Goal: Task Accomplishment & Management: Manage account settings

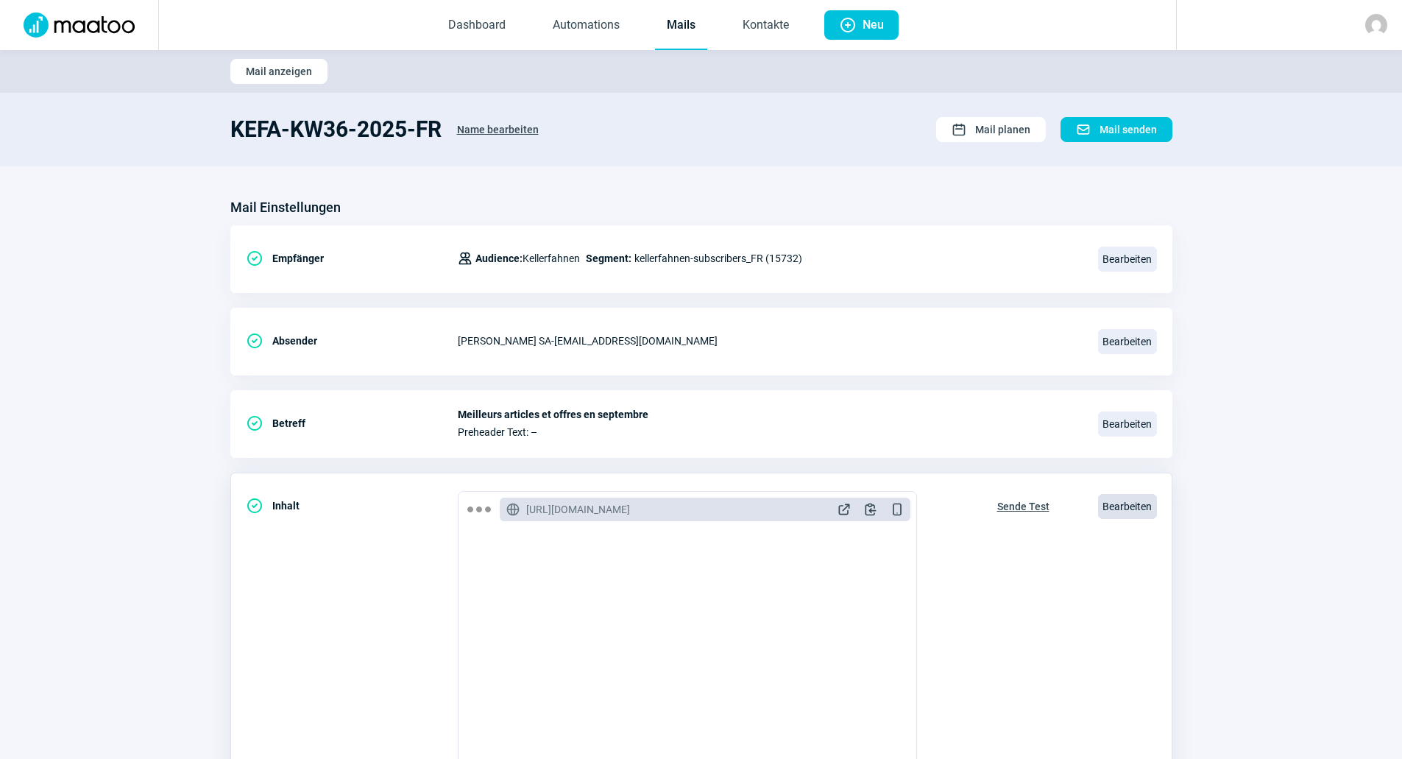
click at [1119, 508] on span "Bearbeiten" at bounding box center [1127, 506] width 59 height 25
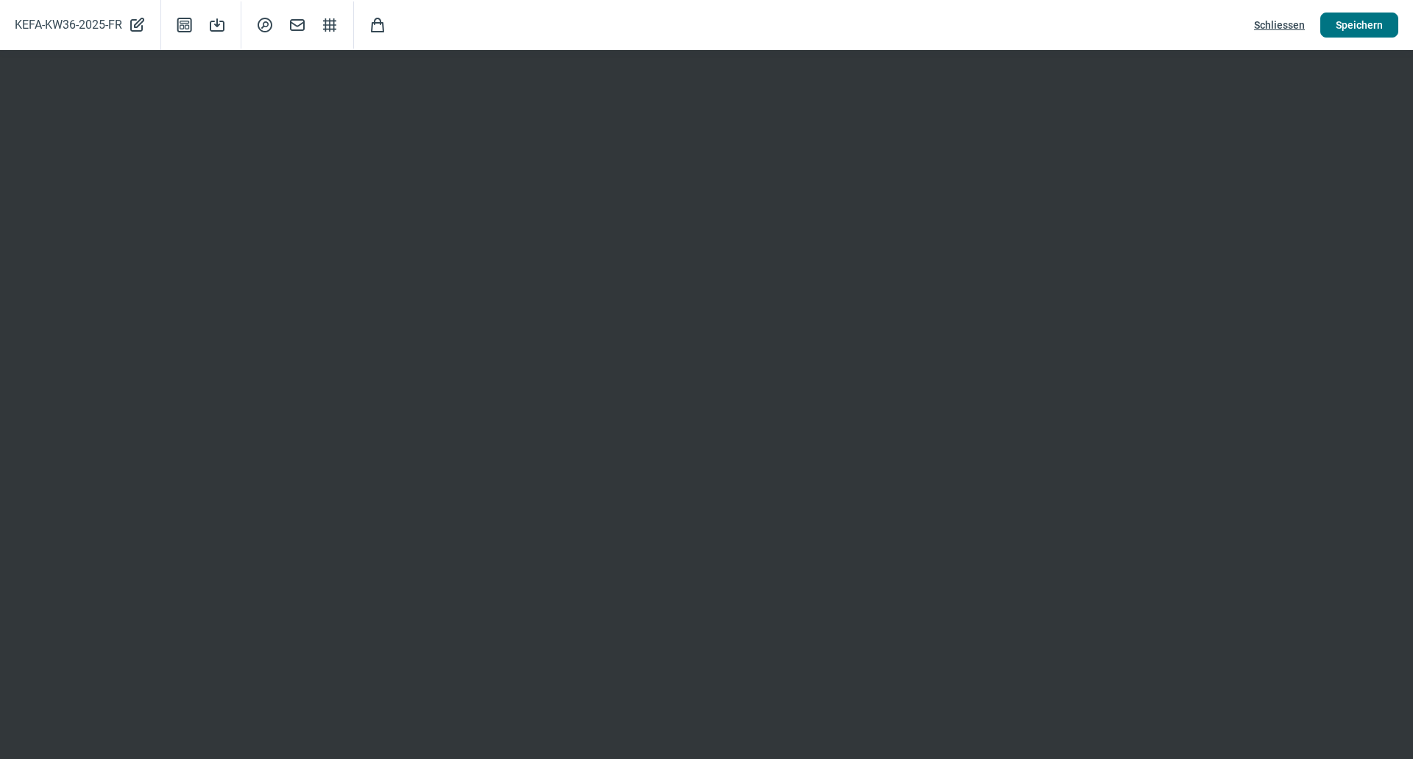
click at [1371, 21] on span "Speichern" at bounding box center [1359, 25] width 47 height 24
click at [1336, 29] on button "Speichern" at bounding box center [1359, 25] width 78 height 25
click at [1353, 29] on span "Speichern" at bounding box center [1359, 25] width 47 height 24
click at [1367, 32] on span "Speichern" at bounding box center [1359, 25] width 47 height 24
click at [1283, 30] on span "Schliessen" at bounding box center [1279, 25] width 51 height 24
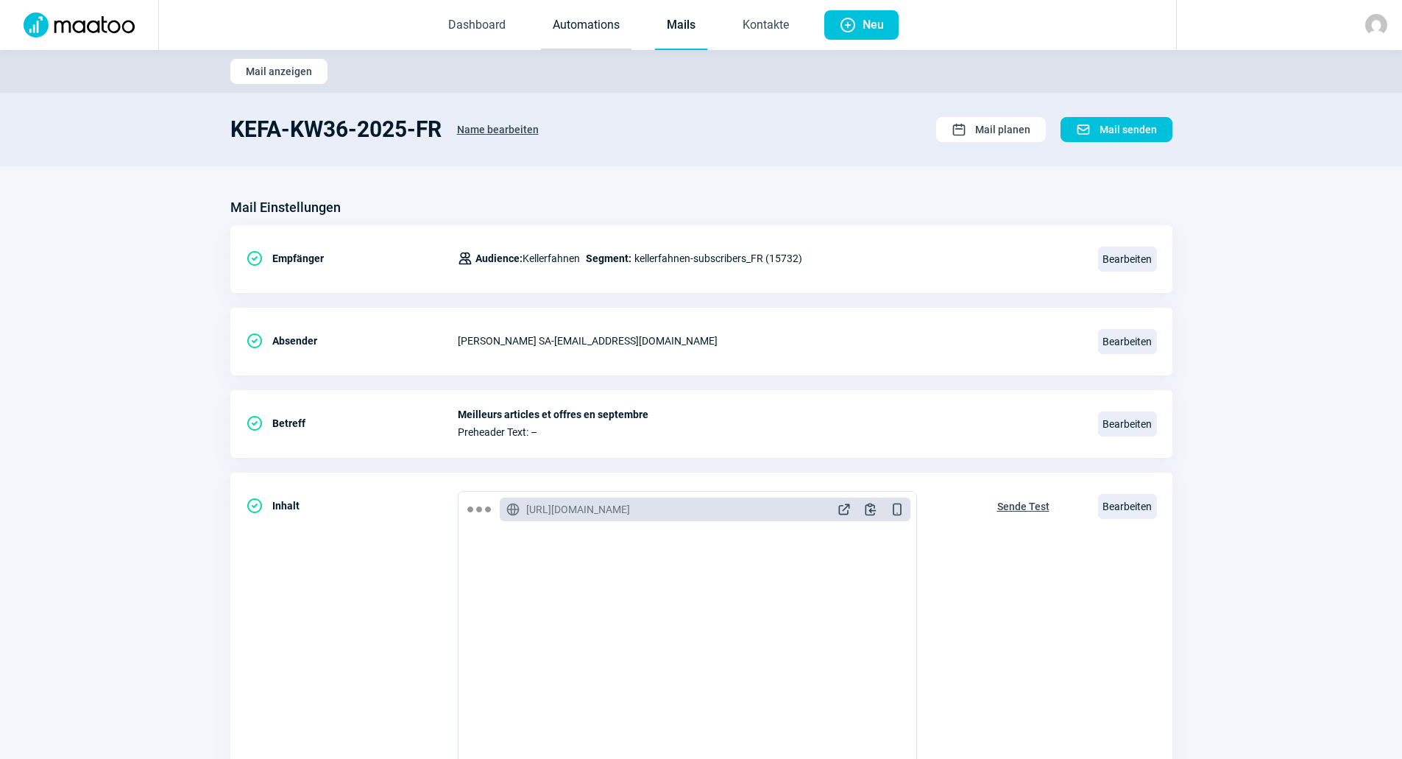
click at [620, 27] on link "Automations" at bounding box center [586, 25] width 91 height 49
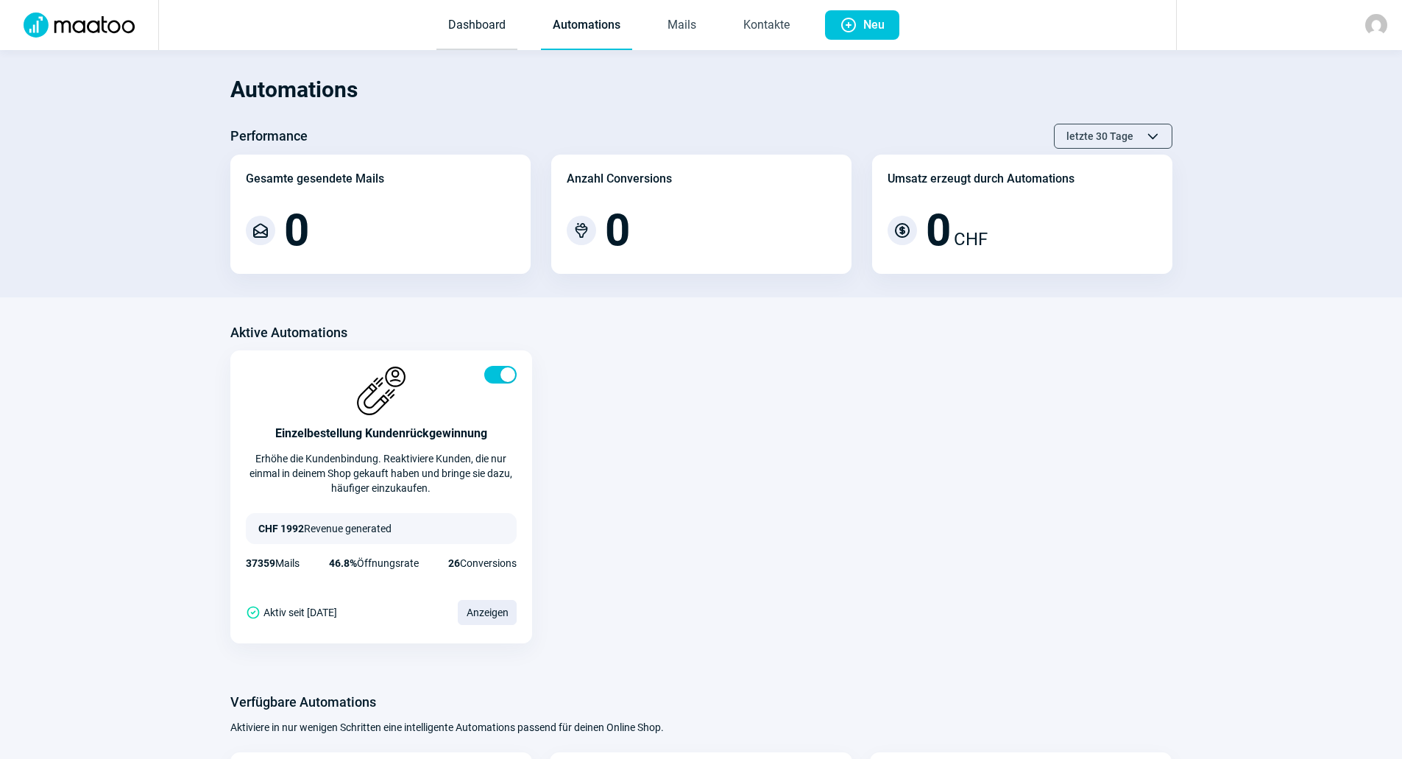
click at [458, 37] on link "Dashboard" at bounding box center [476, 25] width 81 height 49
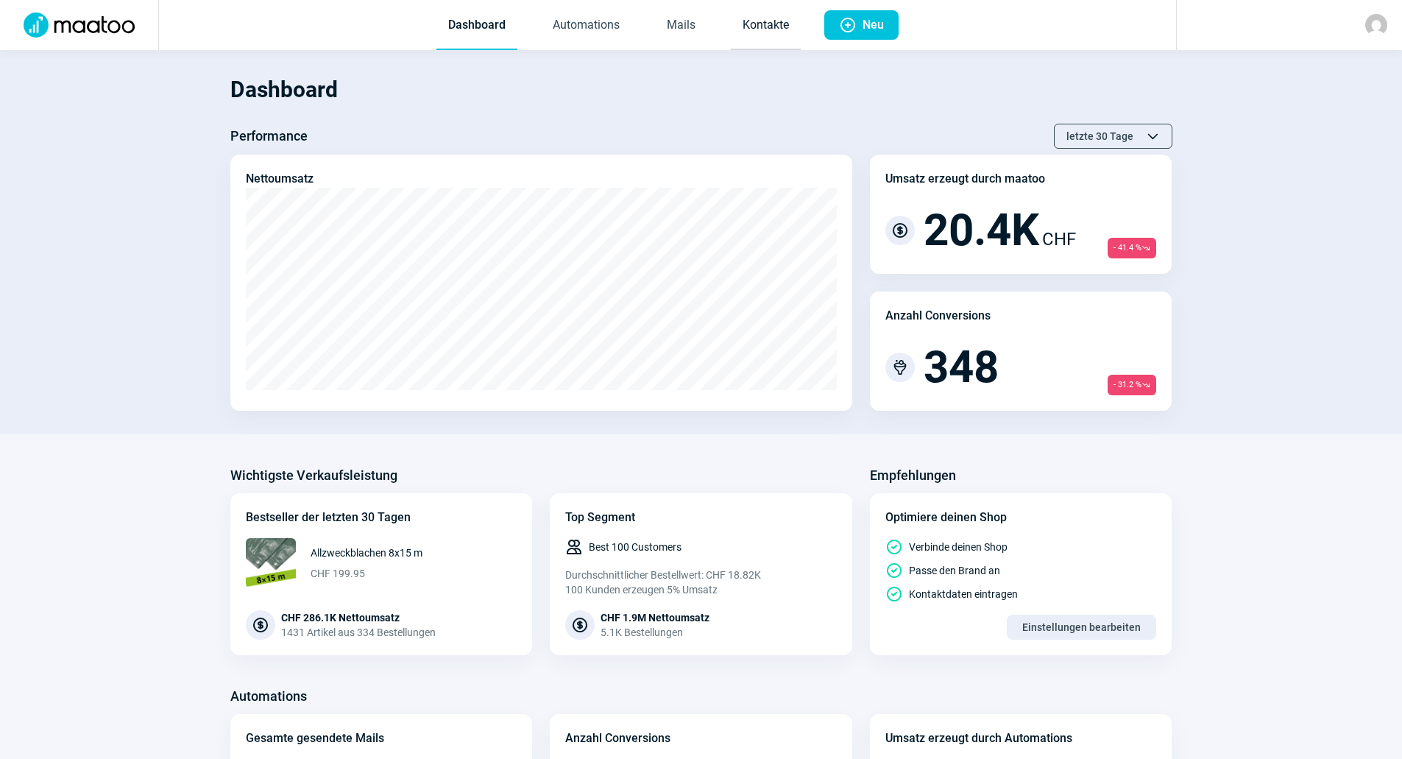
click at [776, 34] on link "Kontakte" at bounding box center [766, 25] width 70 height 49
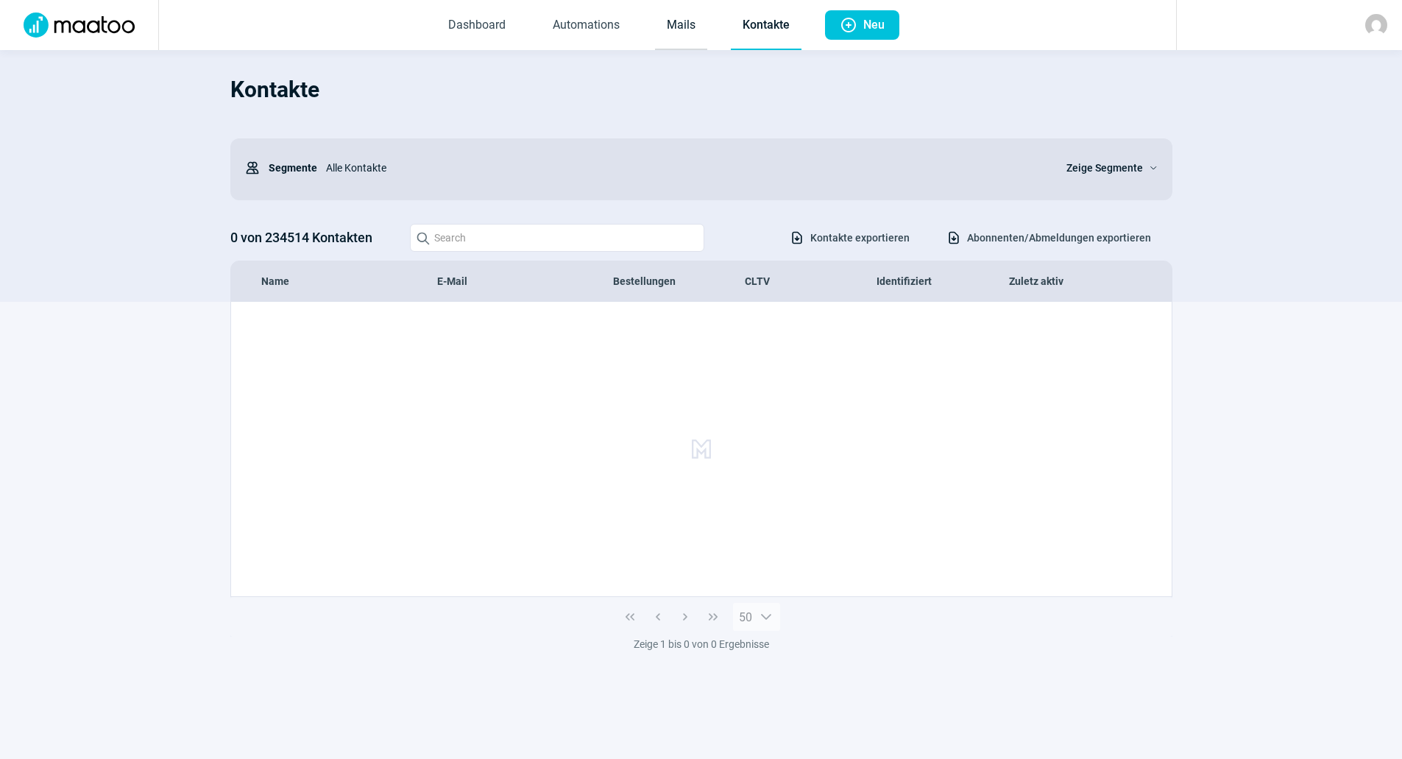
click at [668, 26] on link "Mails" at bounding box center [681, 25] width 52 height 49
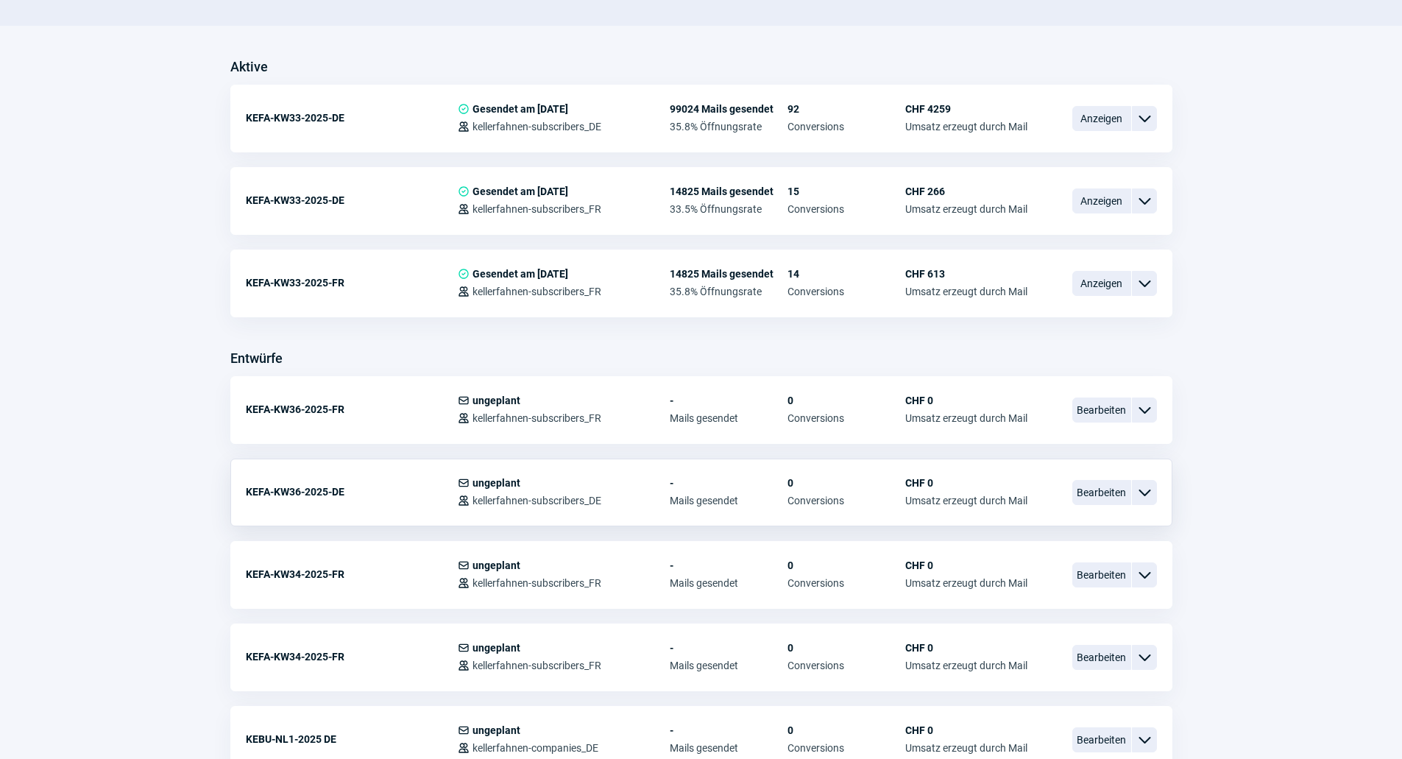
scroll to position [368, 0]
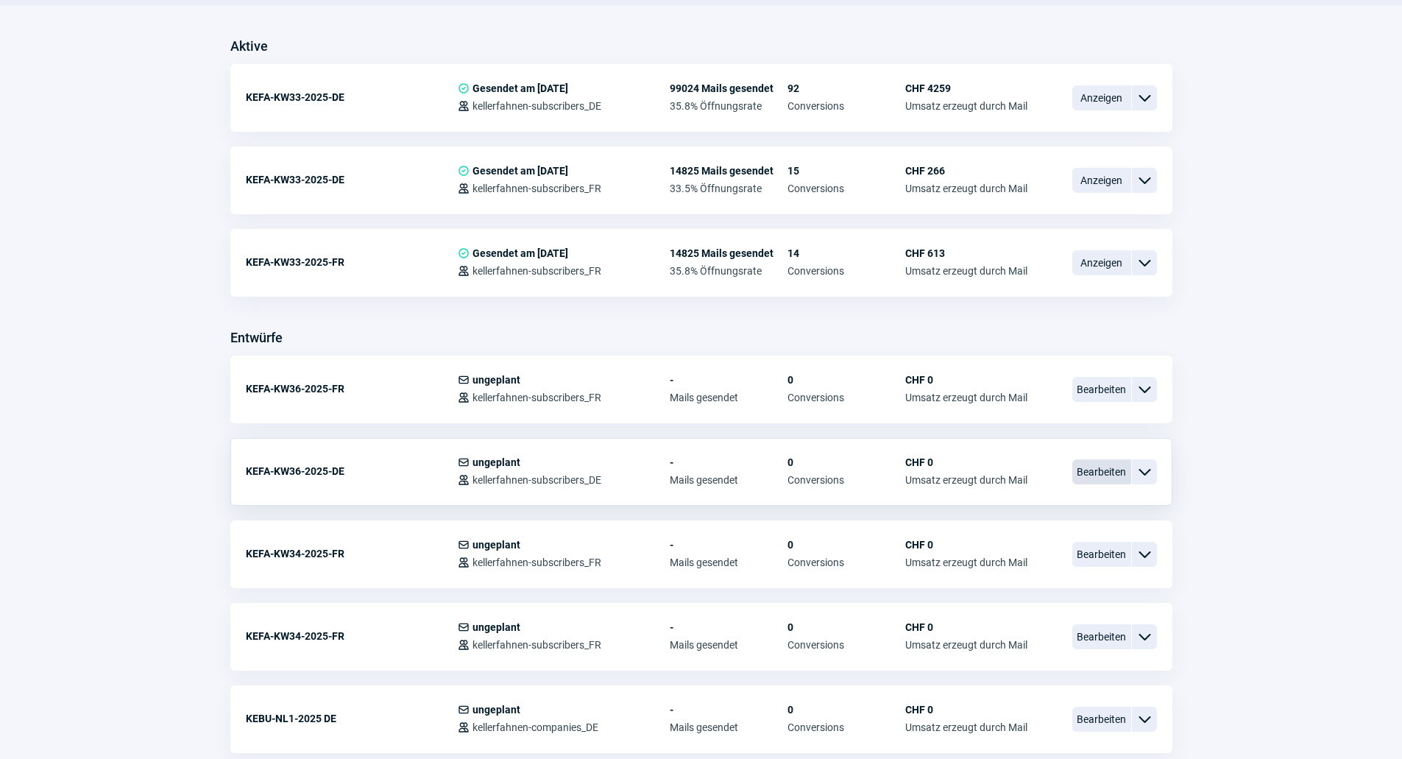
click at [1120, 472] on span "Bearbeiten" at bounding box center [1101, 471] width 59 height 25
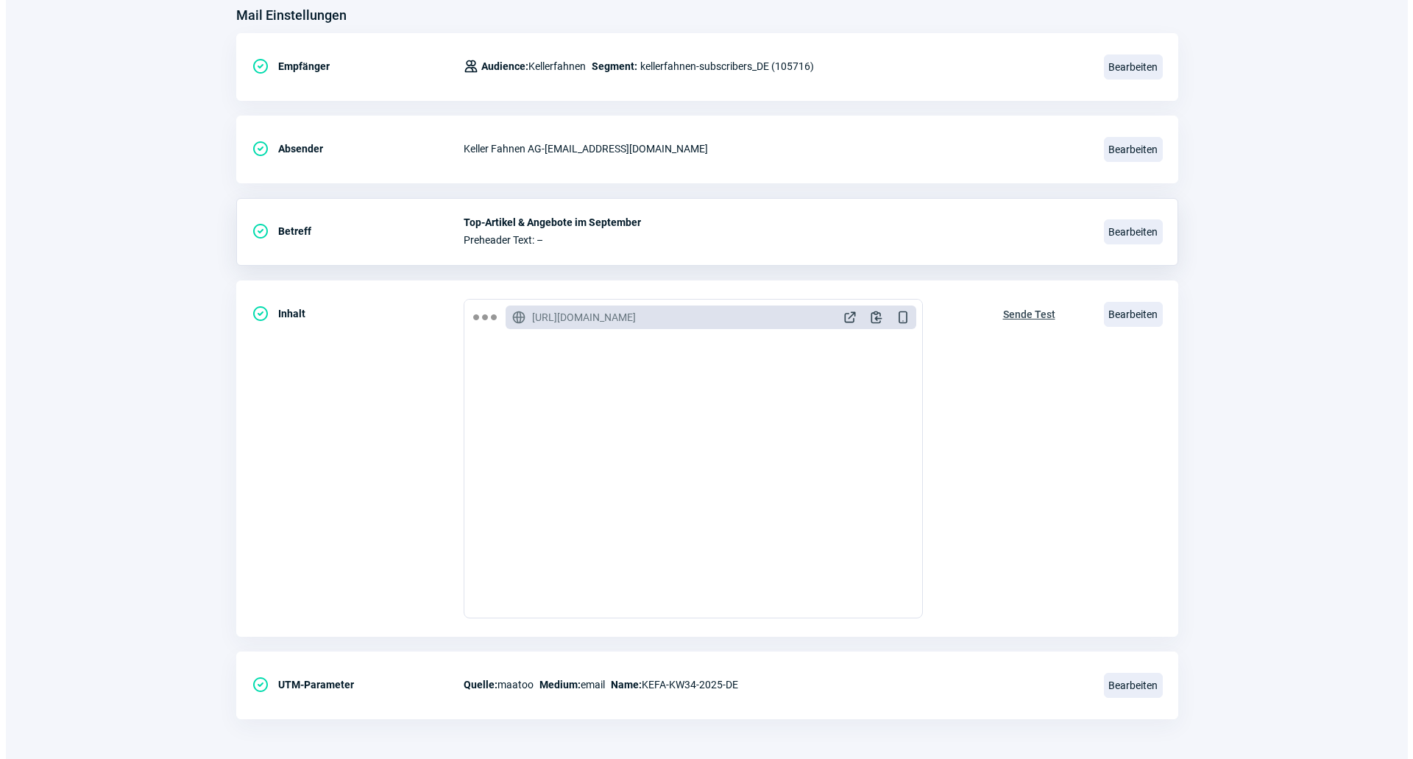
scroll to position [196, 0]
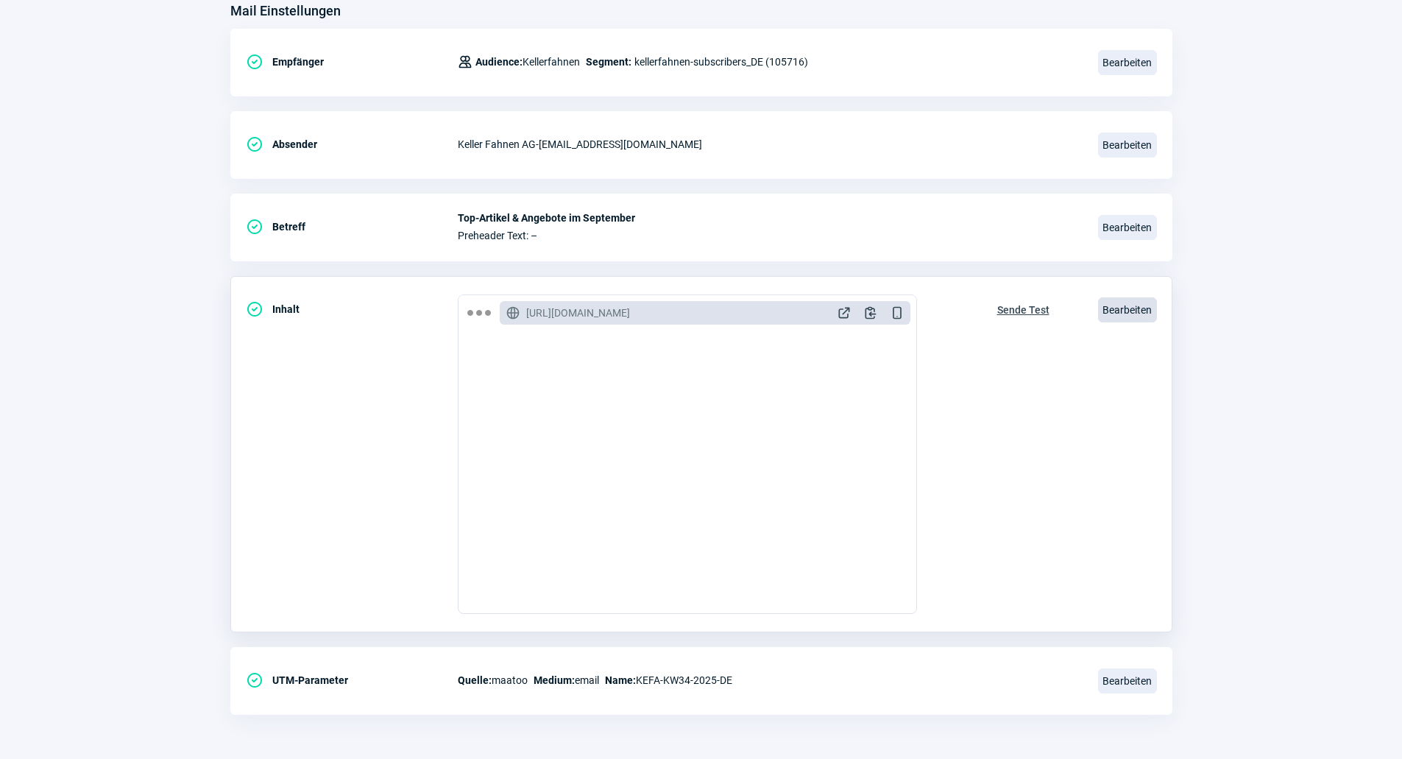
click at [1113, 310] on span "Bearbeiten" at bounding box center [1127, 309] width 59 height 25
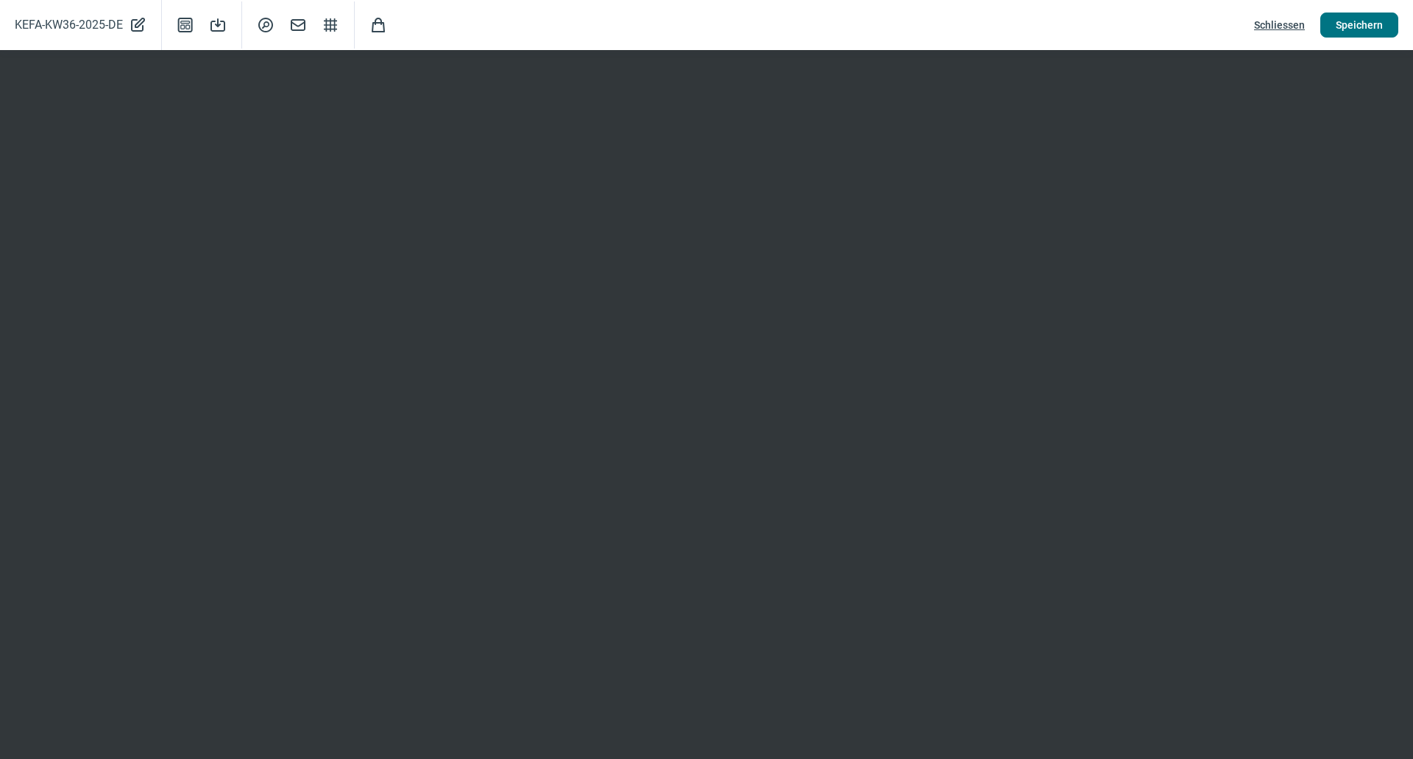
click at [1358, 23] on span "Speichern" at bounding box center [1359, 25] width 47 height 24
click at [1272, 32] on span "Schliessen" at bounding box center [1279, 25] width 51 height 24
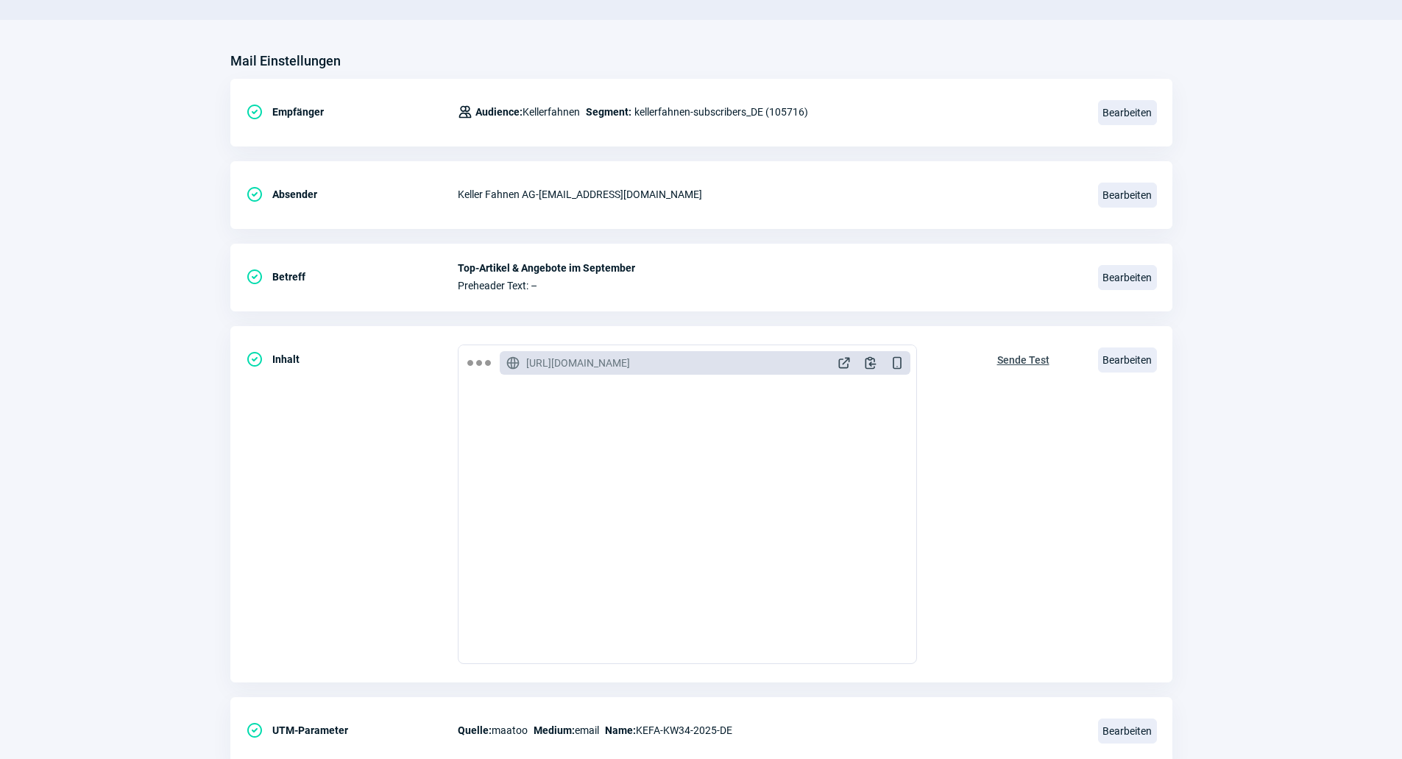
scroll to position [147, 0]
click at [1037, 366] on span "Sende Test" at bounding box center [1023, 359] width 52 height 24
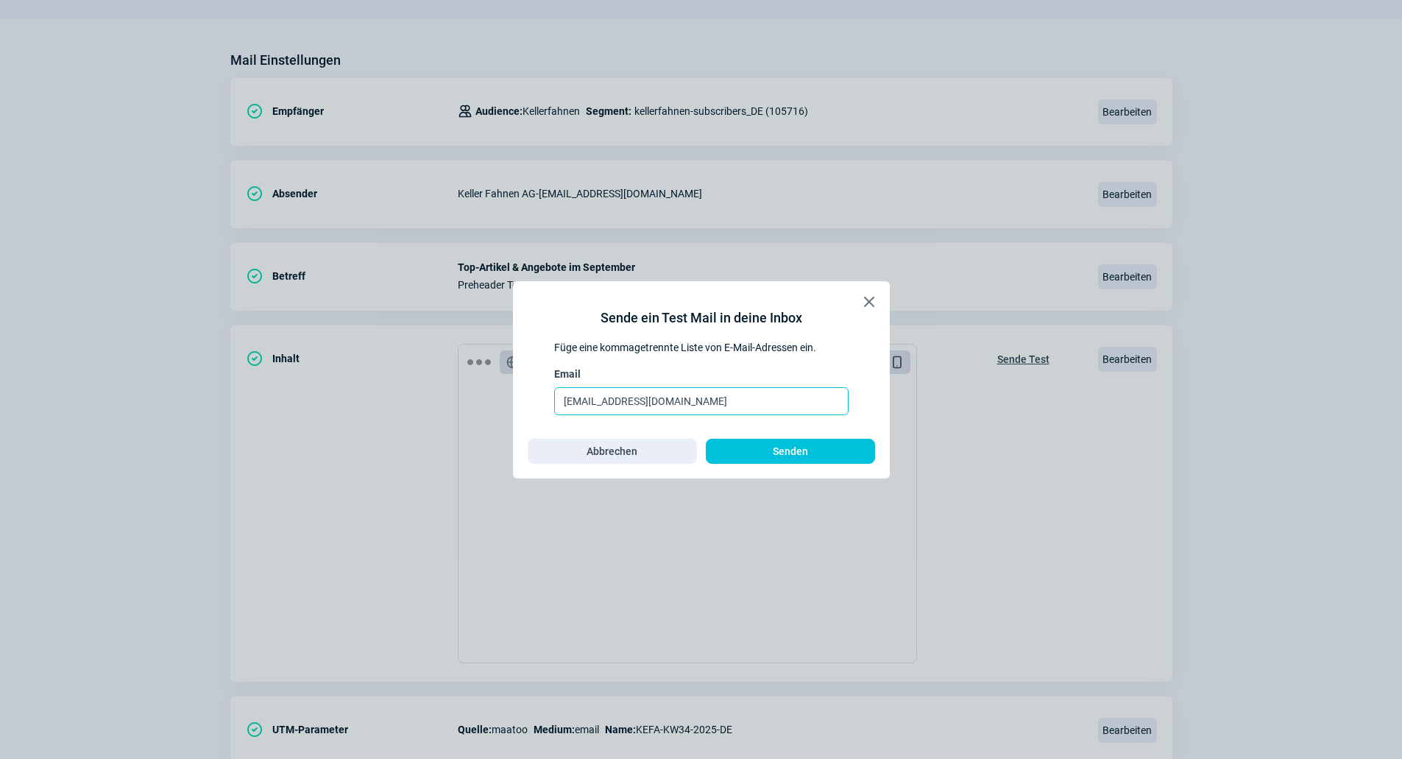
drag, startPoint x: 620, startPoint y: 400, endPoint x: 481, endPoint y: 405, distance: 139.2
click at [481, 405] on div "X icon Sende ein Test Mail in deine Inbox Füge eine kommagetrennte Liste von E-…" at bounding box center [701, 379] width 1402 height 759
type input "[EMAIL_ADDRESS][DOMAIN_NAME]"
click at [854, 309] on div "Sende ein Test Mail in deine Inbox Füge eine kommagetrennte Liste von E-Mail-Ad…" at bounding box center [701, 380] width 347 height 168
click at [865, 297] on span "X icon" at bounding box center [869, 302] width 18 height 18
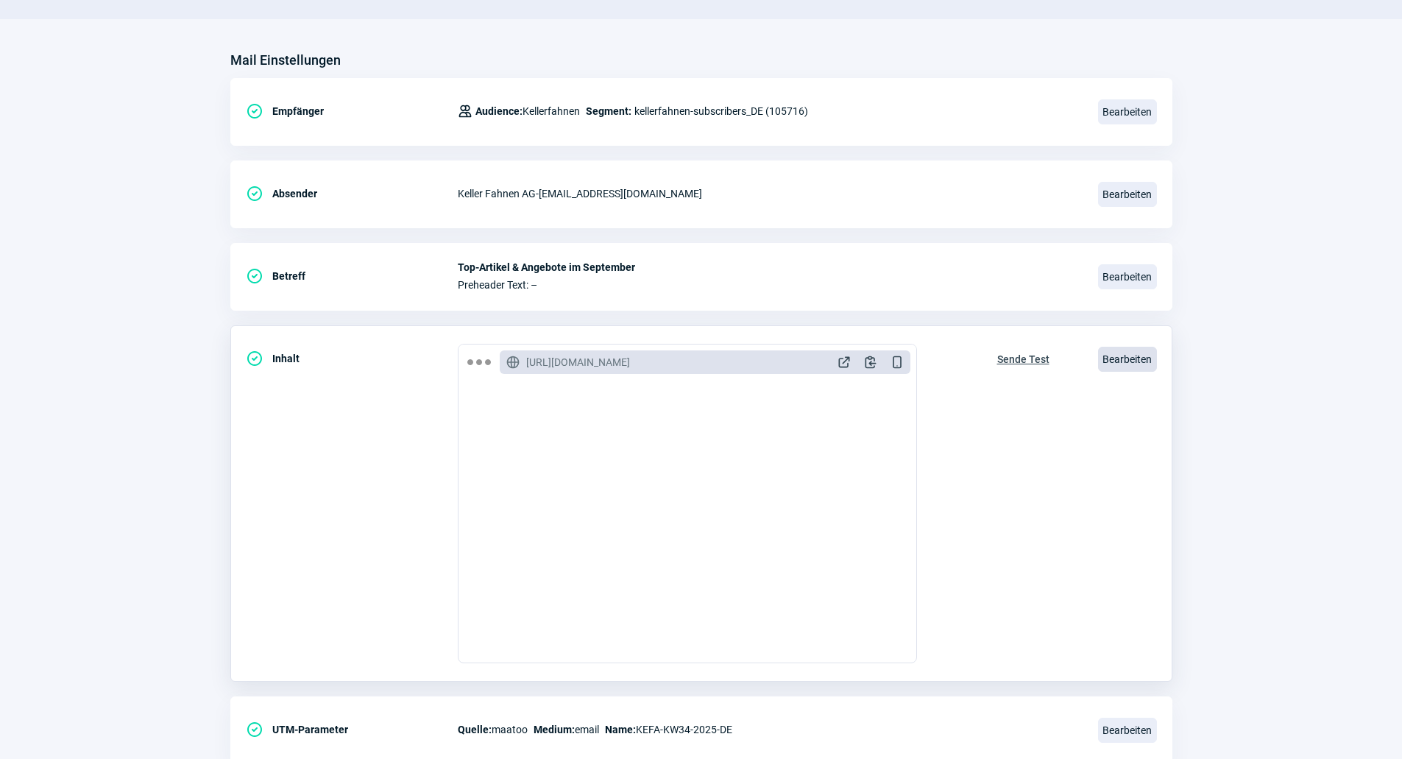
click at [1125, 361] on span "Bearbeiten" at bounding box center [1127, 359] width 59 height 25
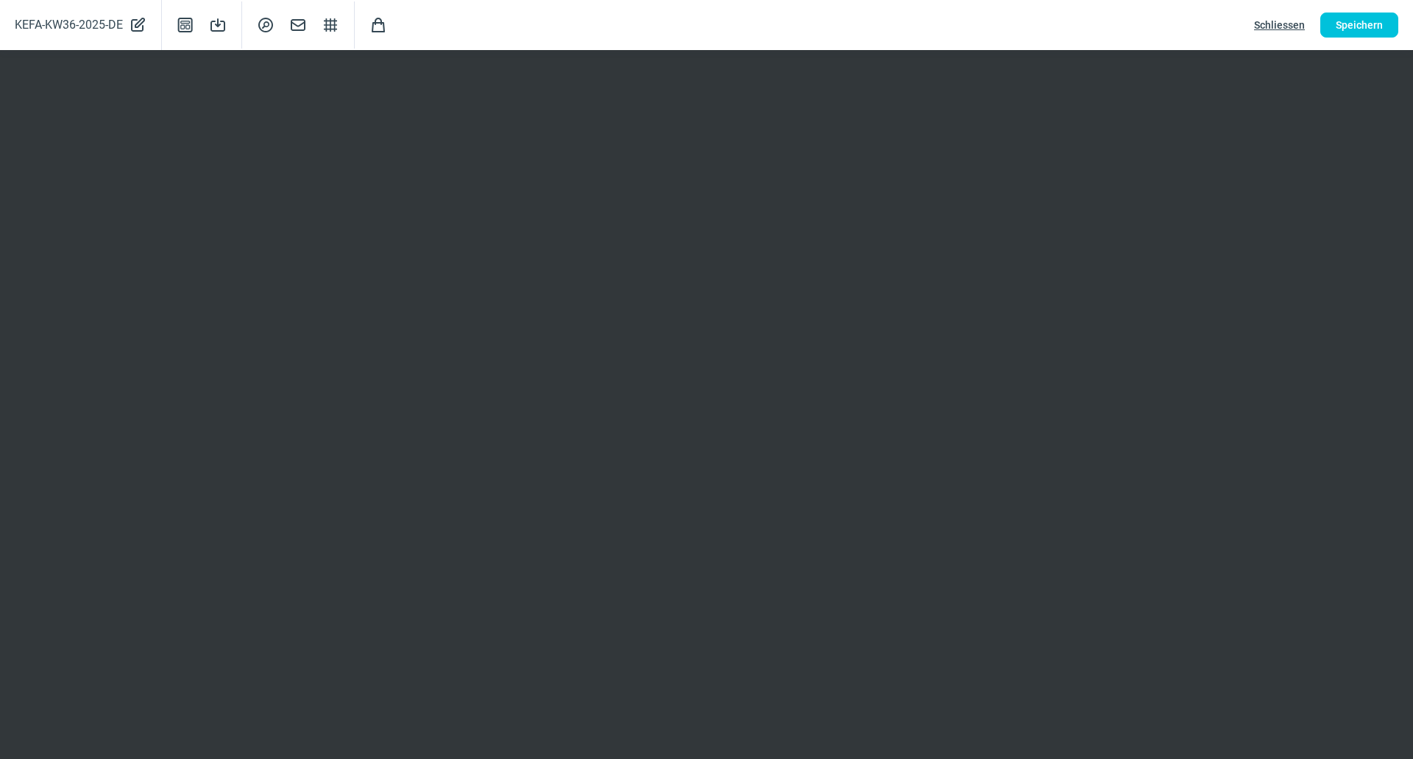
click at [1288, 23] on span "Schliessen" at bounding box center [1279, 25] width 51 height 24
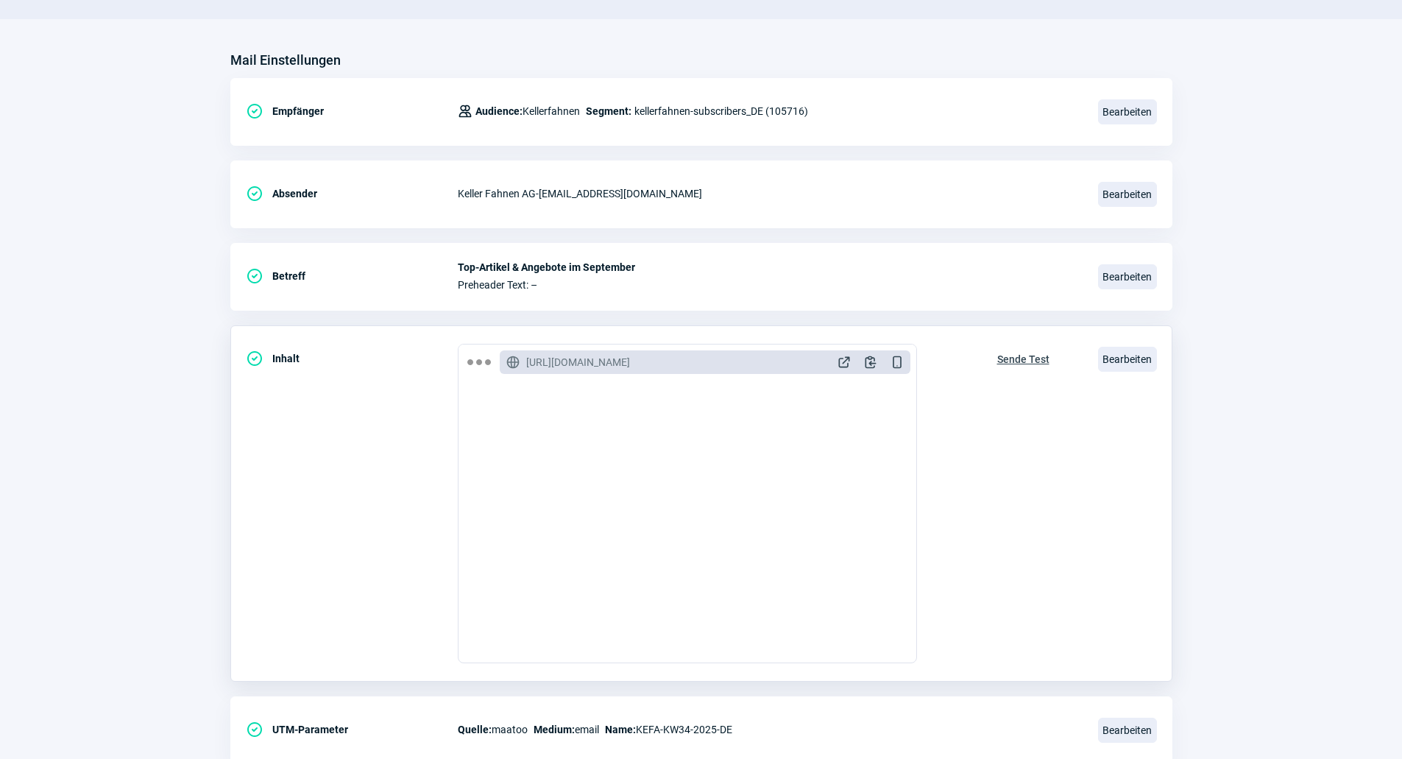
click at [1021, 355] on span "Sende Test" at bounding box center [1023, 359] width 52 height 24
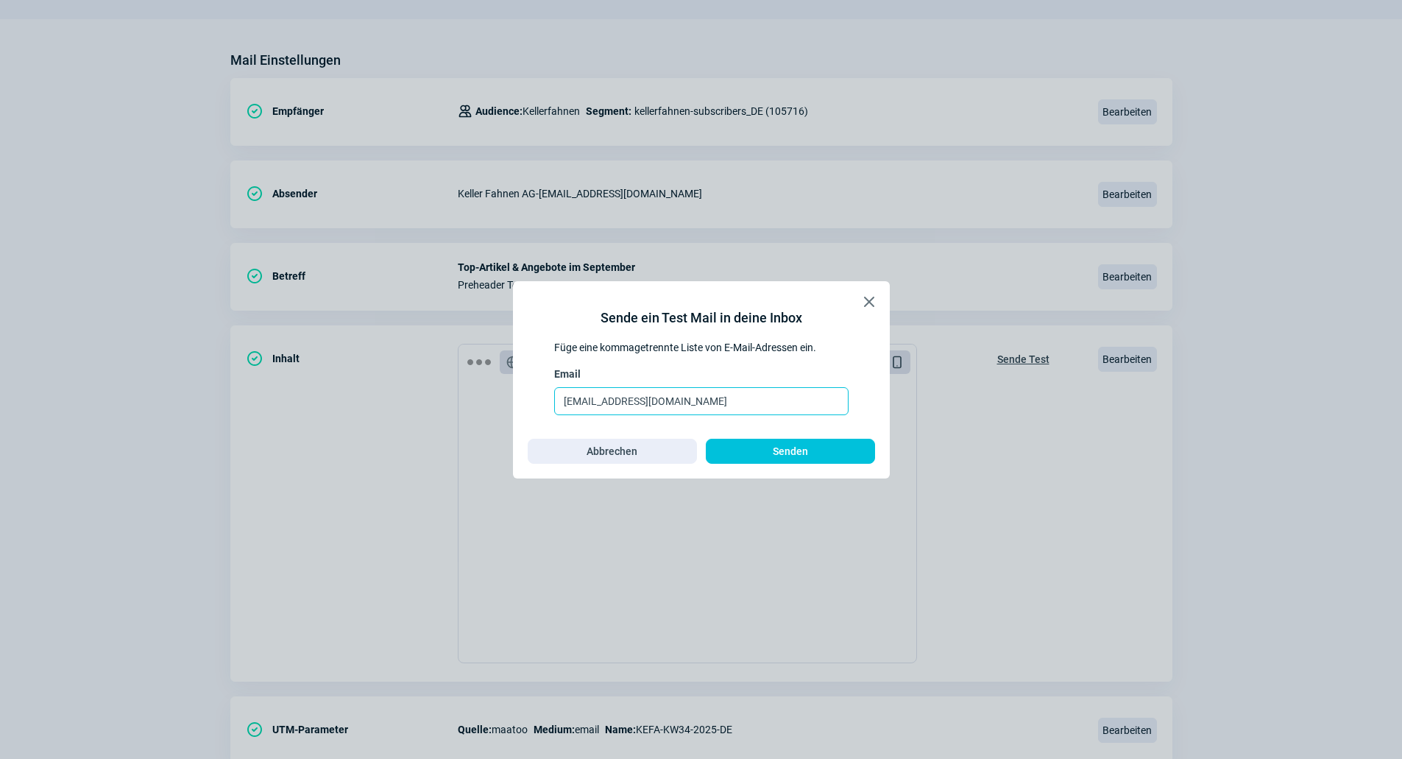
drag, startPoint x: 620, startPoint y: 404, endPoint x: 468, endPoint y: 387, distance: 152.5
click at [468, 399] on div "X icon Sende ein Test Mail in deine Inbox Füge eine kommagetrennte Liste von E-…" at bounding box center [701, 379] width 1402 height 759
click at [712, 403] on input "[EMAIL_ADDRESS][DOMAIN_NAME]" at bounding box center [701, 401] width 294 height 28
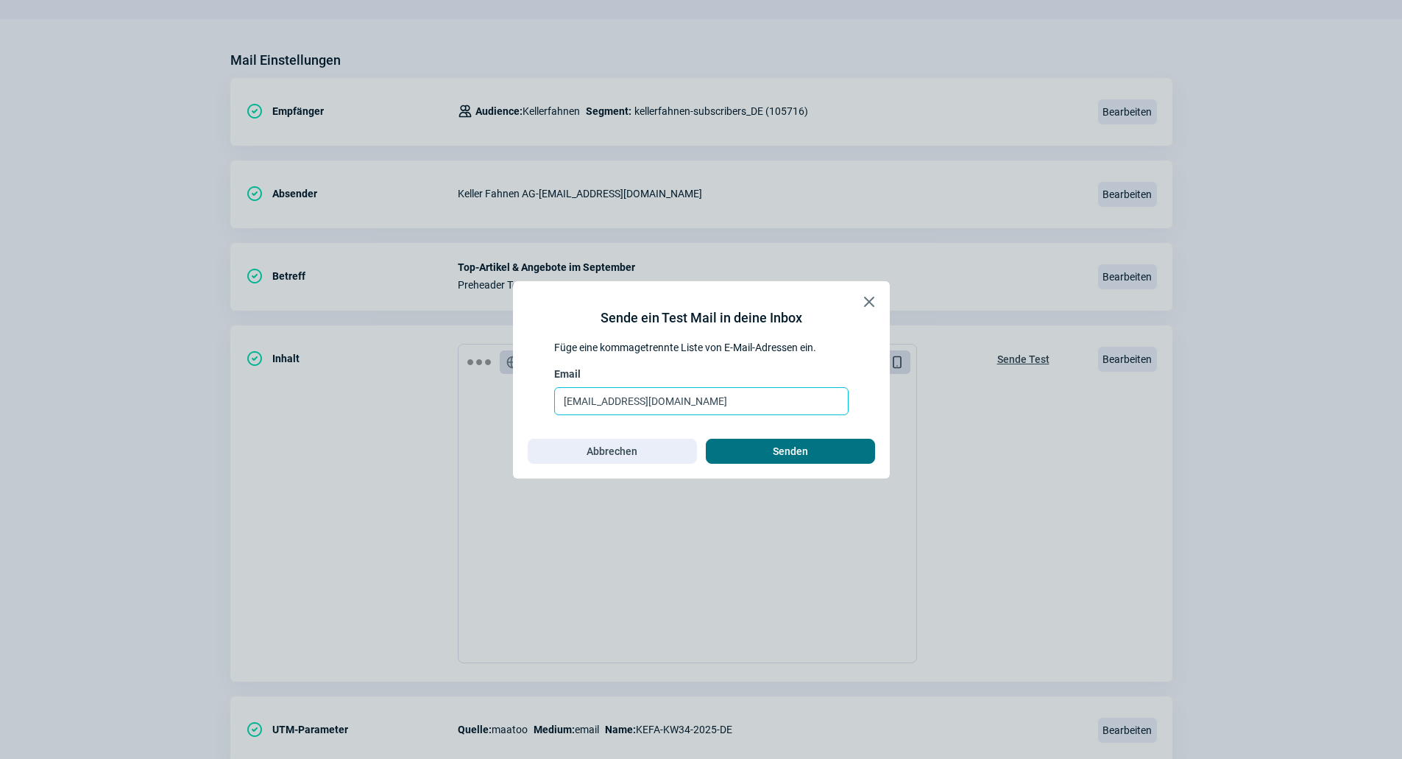
type input "[EMAIL_ADDRESS][DOMAIN_NAME]"
click at [776, 444] on span "Senden" at bounding box center [790, 451] width 35 height 24
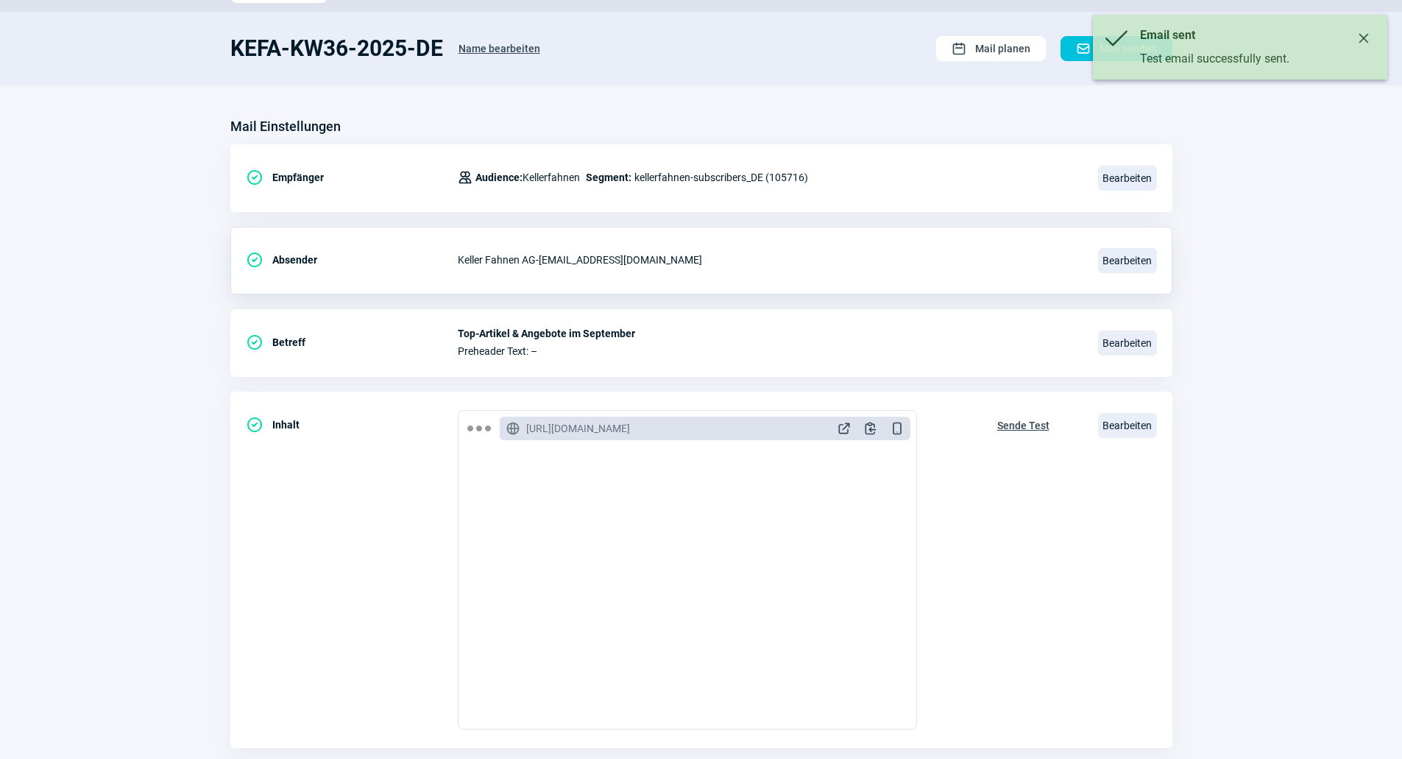
scroll to position [0, 0]
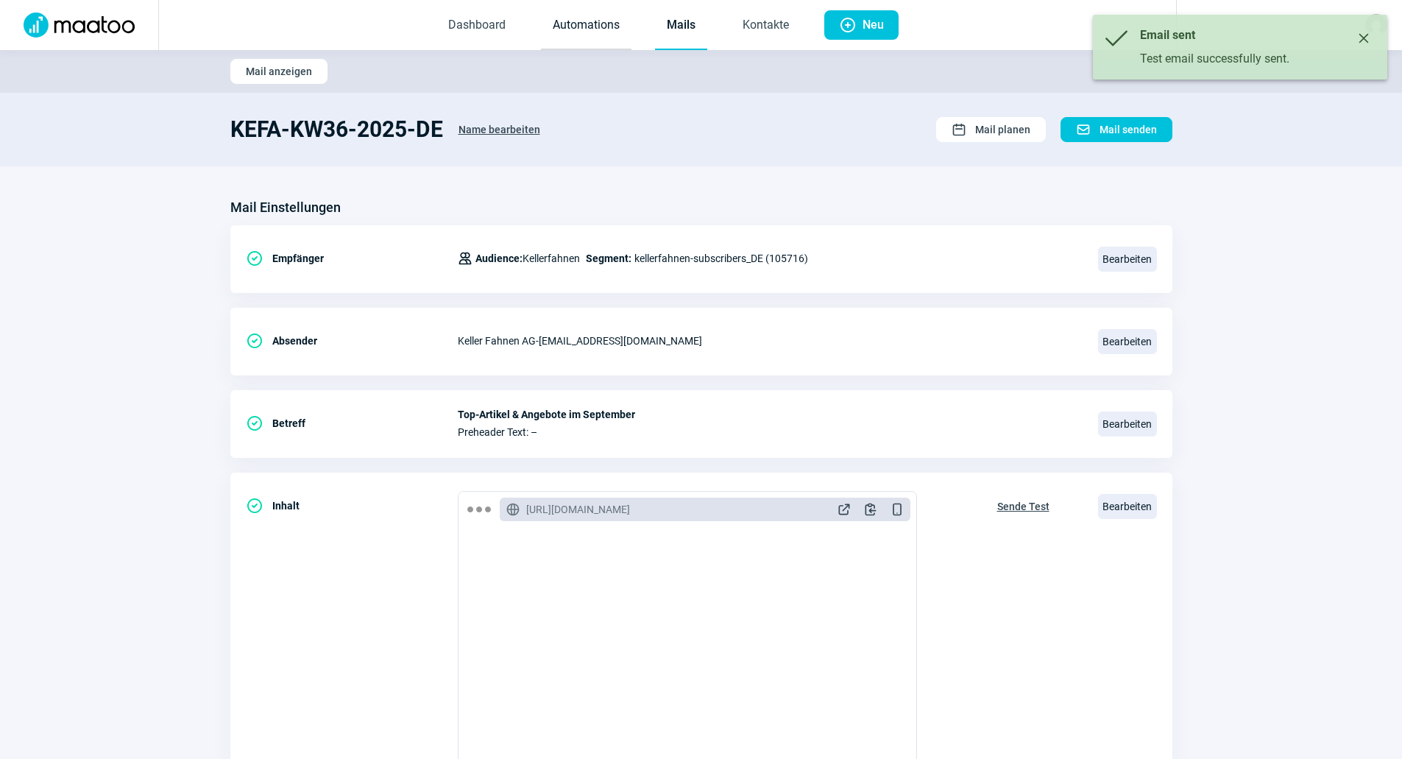
click at [594, 29] on link "Automations" at bounding box center [586, 25] width 91 height 49
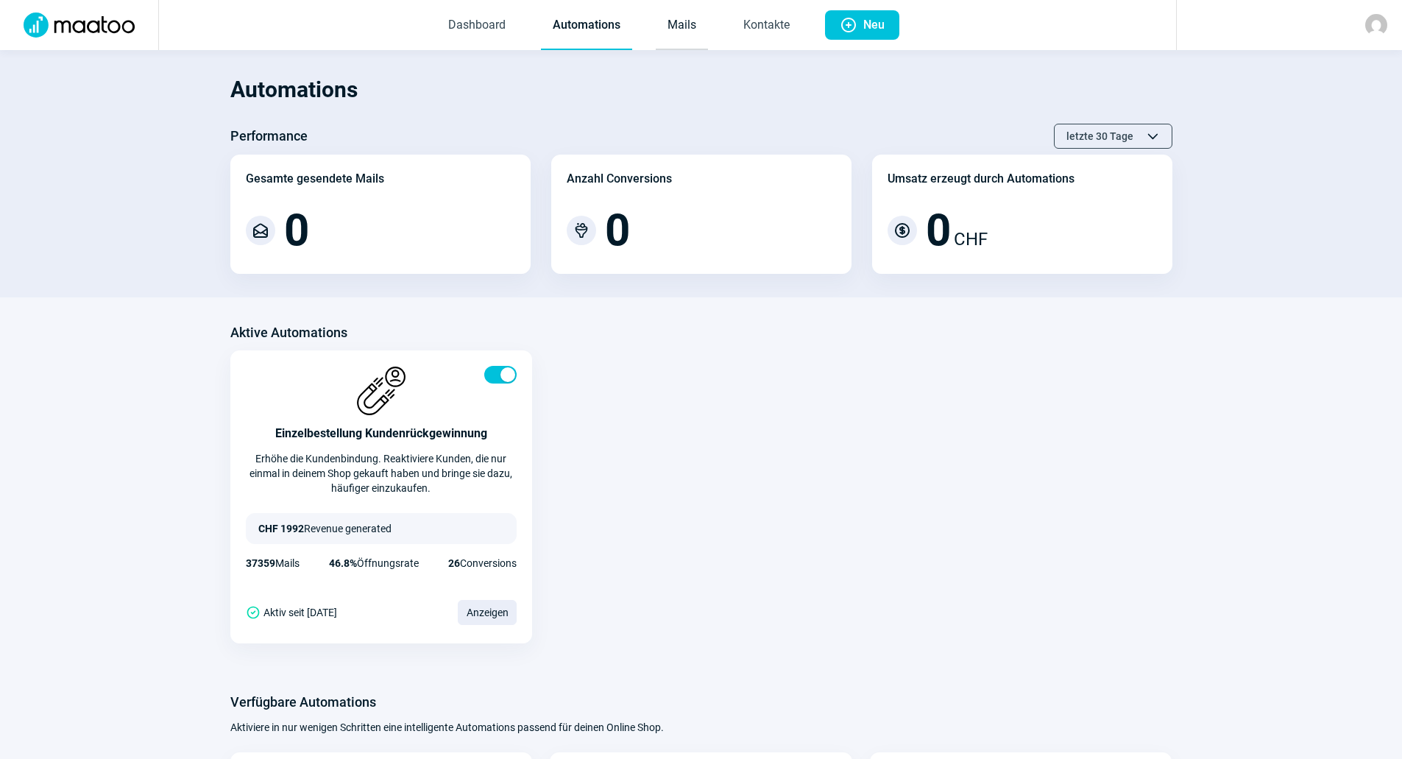
click at [670, 29] on link "Mails" at bounding box center [682, 25] width 52 height 49
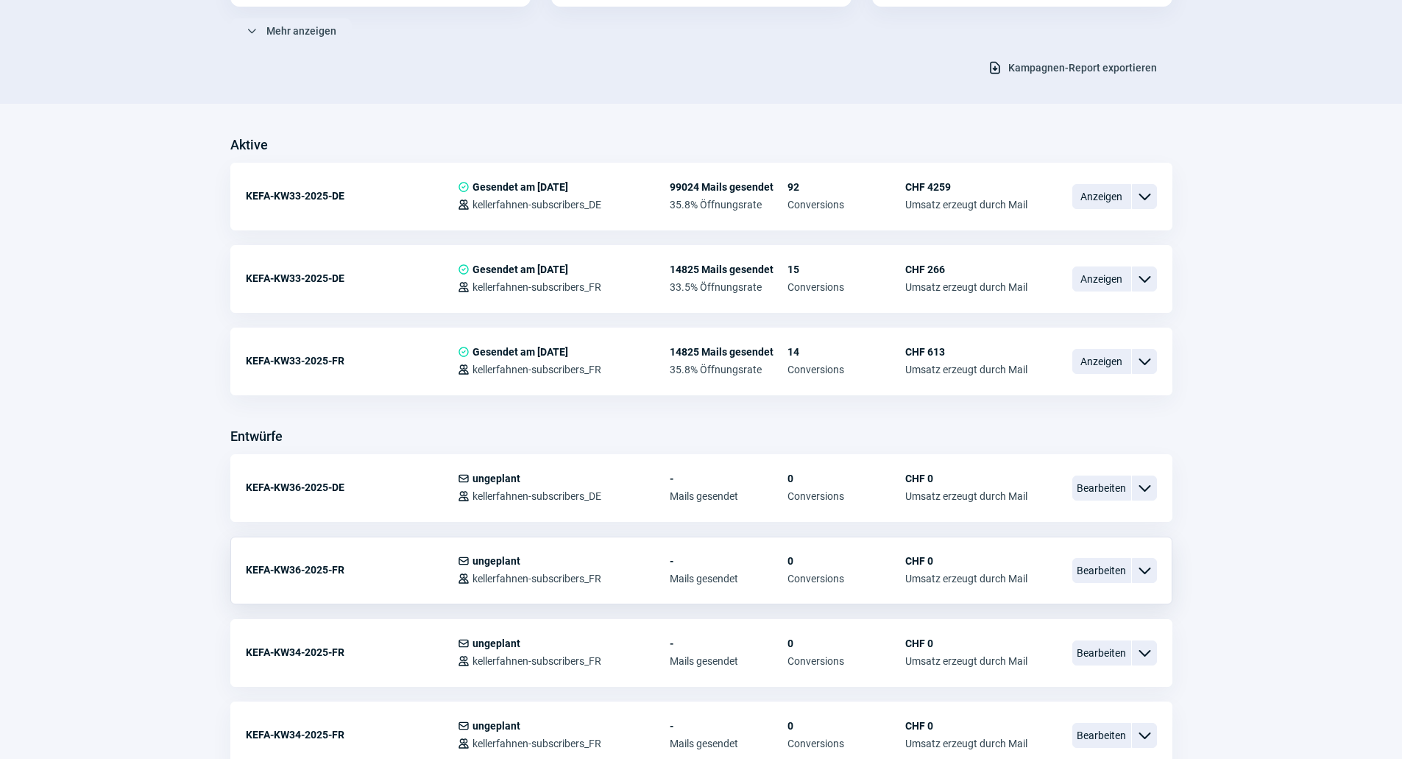
scroll to position [294, 0]
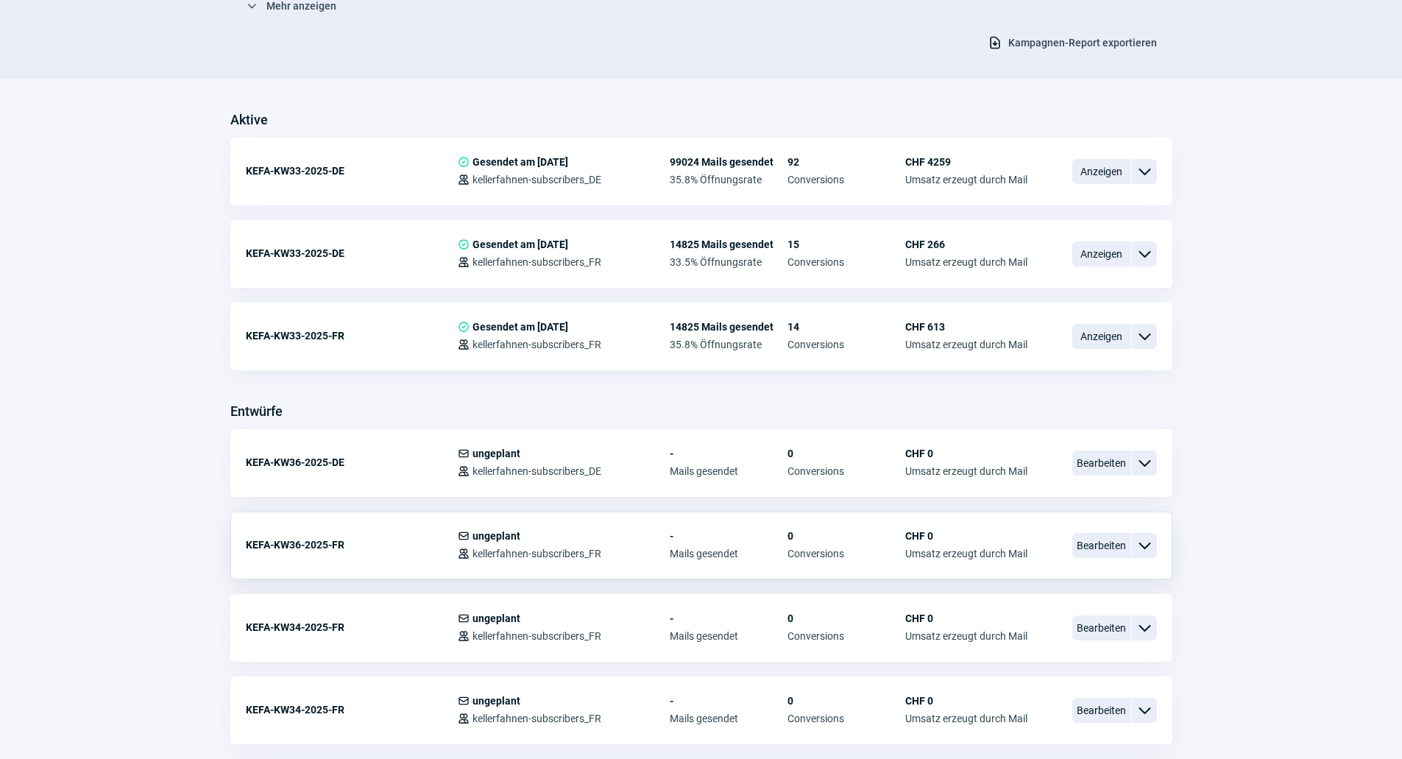
click at [960, 545] on div "CHF 0 Umsatz erzeugt durch Mail" at bounding box center [966, 544] width 122 height 29
click at [1114, 548] on span "Bearbeiten" at bounding box center [1101, 545] width 59 height 25
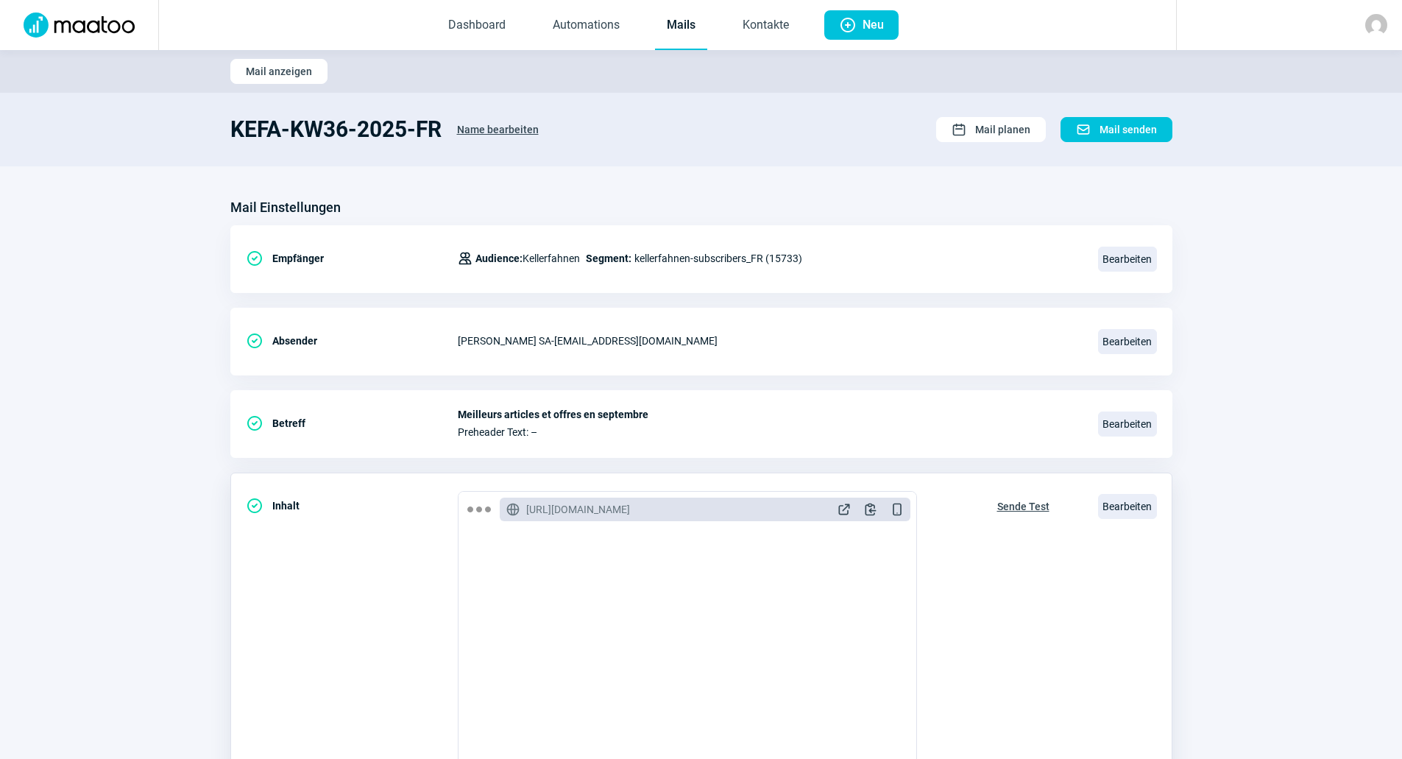
scroll to position [1693, 0]
click at [1013, 503] on span "Sende Test" at bounding box center [1023, 507] width 52 height 24
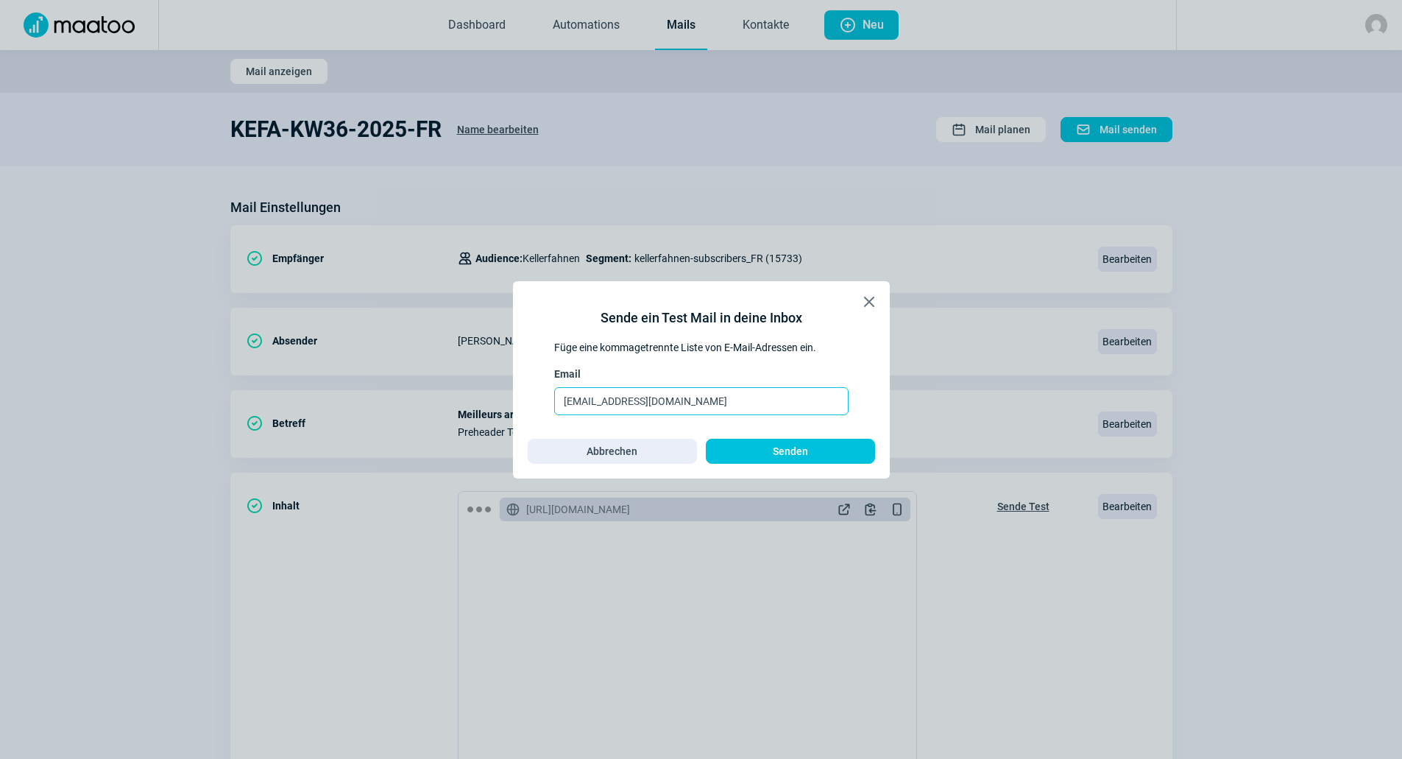
drag, startPoint x: 733, startPoint y: 400, endPoint x: 461, endPoint y: 415, distance: 271.9
click at [461, 415] on div "X icon Sende ein Test Mail in deine Inbox Füge eine kommagetrennte Liste von E-…" at bounding box center [701, 379] width 1402 height 759
paste input "dzeva.tafoski"
type input "[EMAIL_ADDRESS][DOMAIN_NAME]"
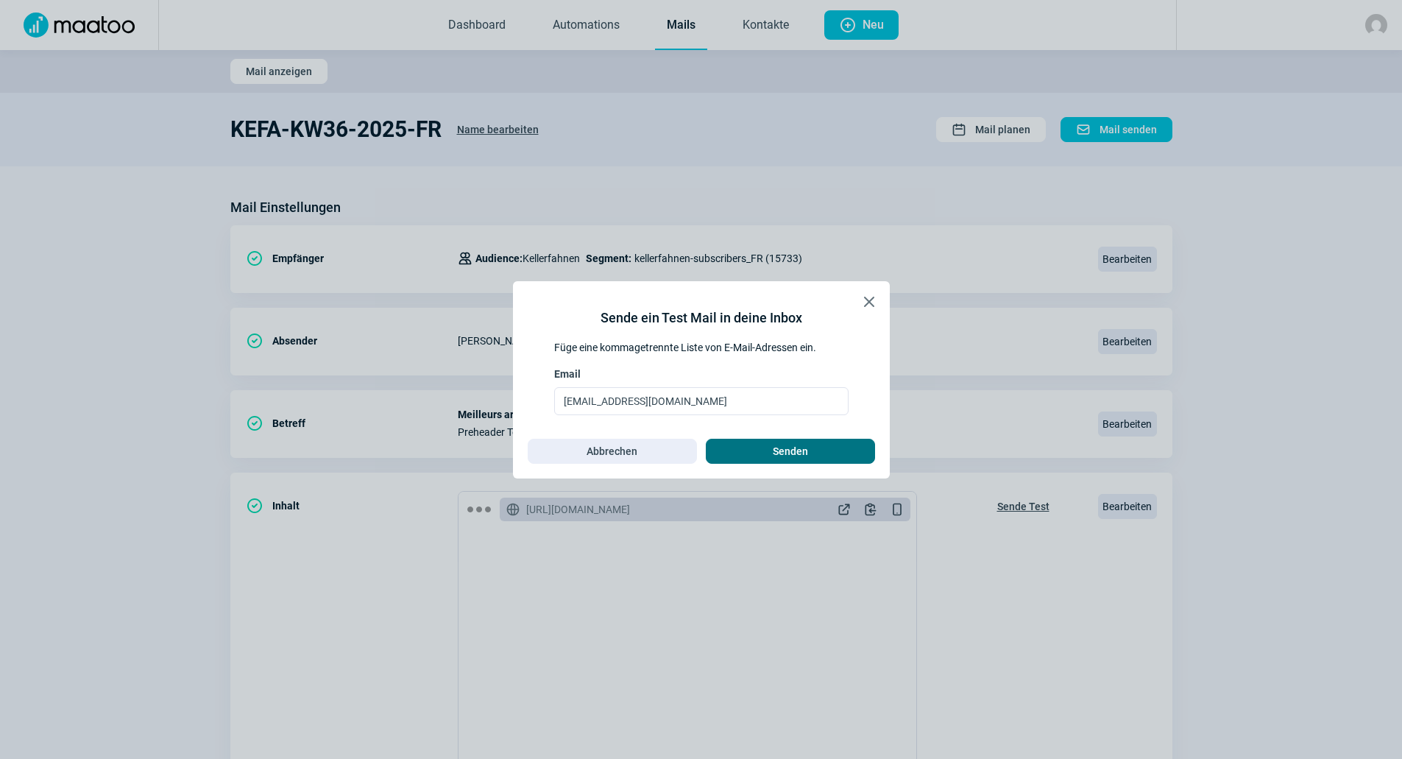
click at [776, 449] on span "Senden" at bounding box center [790, 451] width 35 height 24
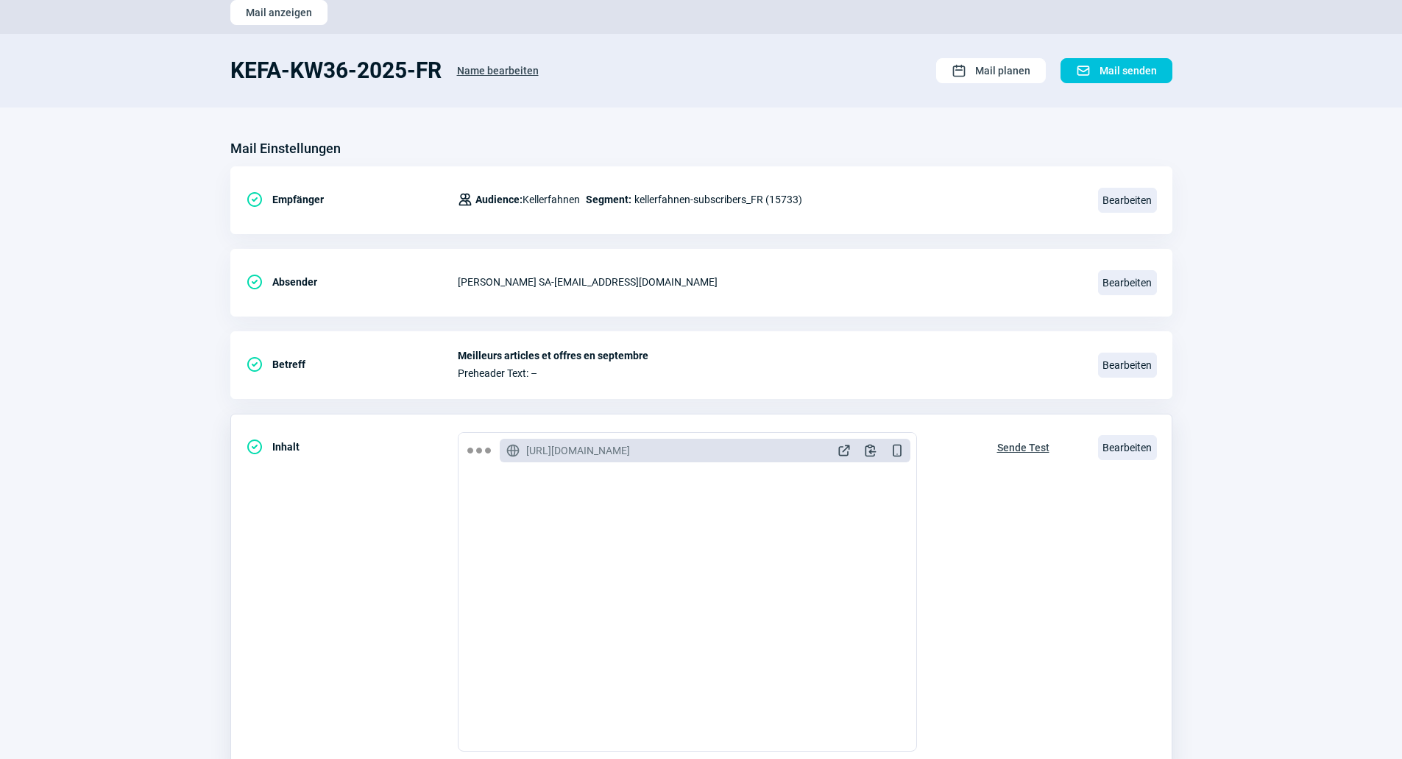
scroll to position [147, 0]
